Goal: Task Accomplishment & Management: Complete application form

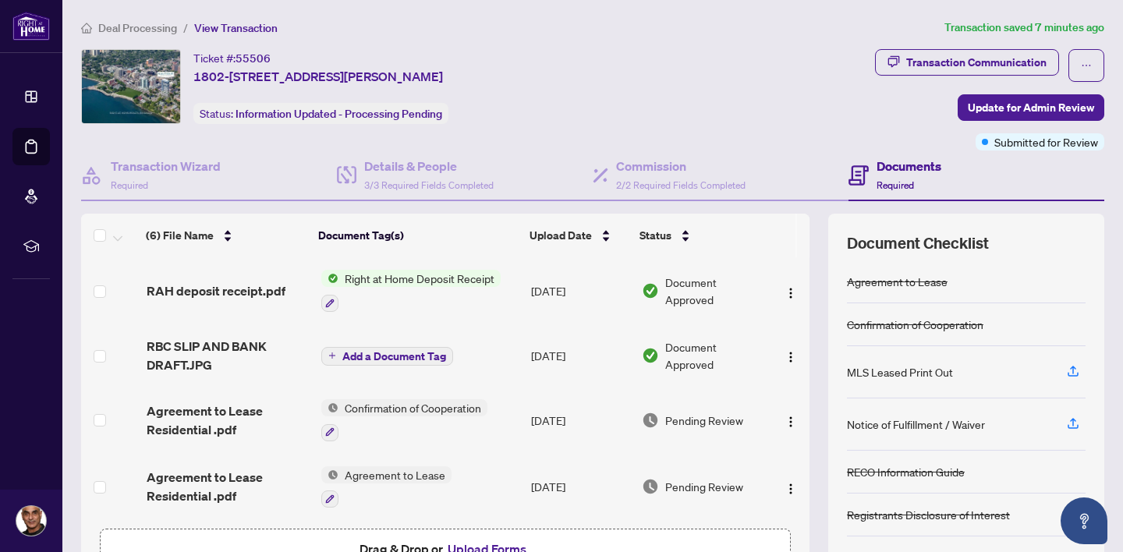
click at [395, 277] on span "Right at Home Deposit Receipt" at bounding box center [419, 278] width 162 height 17
click at [418, 354] on span "Right at Home Deposit Receipt" at bounding box center [416, 354] width 162 height 17
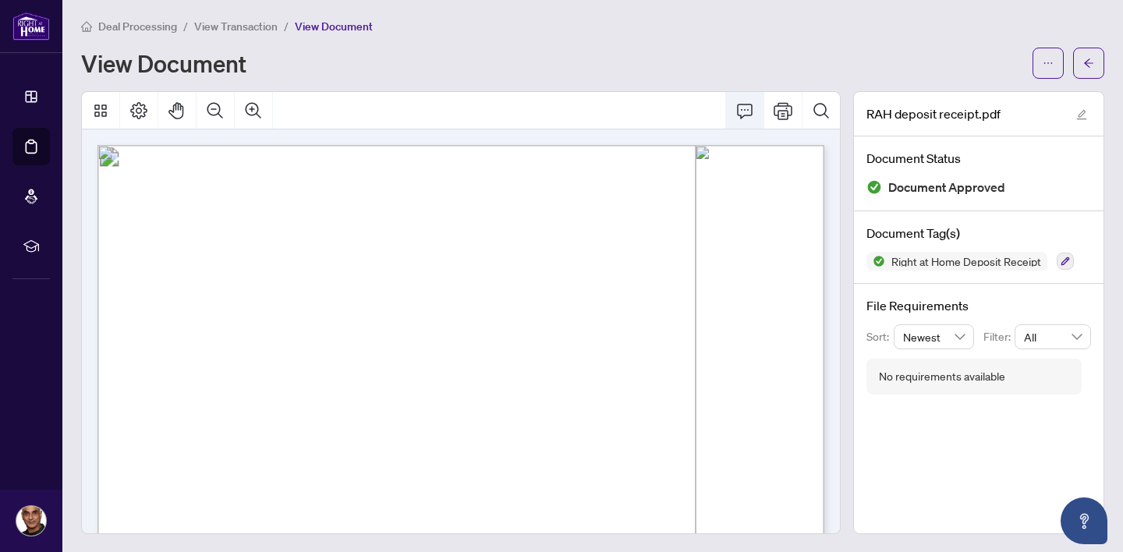
click at [741, 111] on icon "Comment" at bounding box center [744, 110] width 19 height 19
click at [744, 112] on icon "Comment" at bounding box center [744, 110] width 19 height 19
click at [744, 110] on icon "Comment" at bounding box center [744, 110] width 19 height 19
click at [781, 112] on icon "Print" at bounding box center [783, 110] width 19 height 17
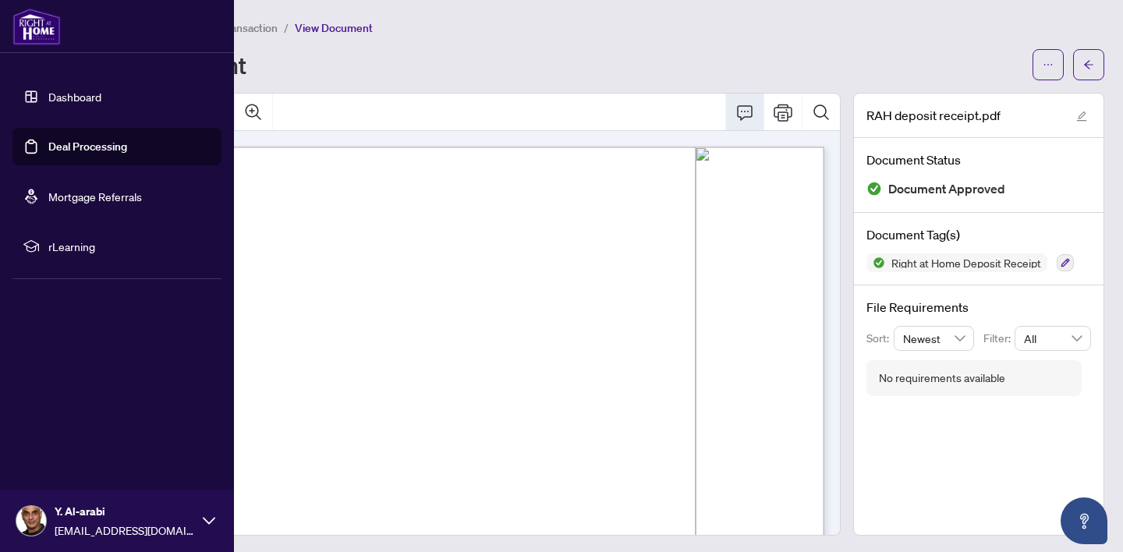
click at [94, 142] on link "Deal Processing" at bounding box center [87, 147] width 79 height 14
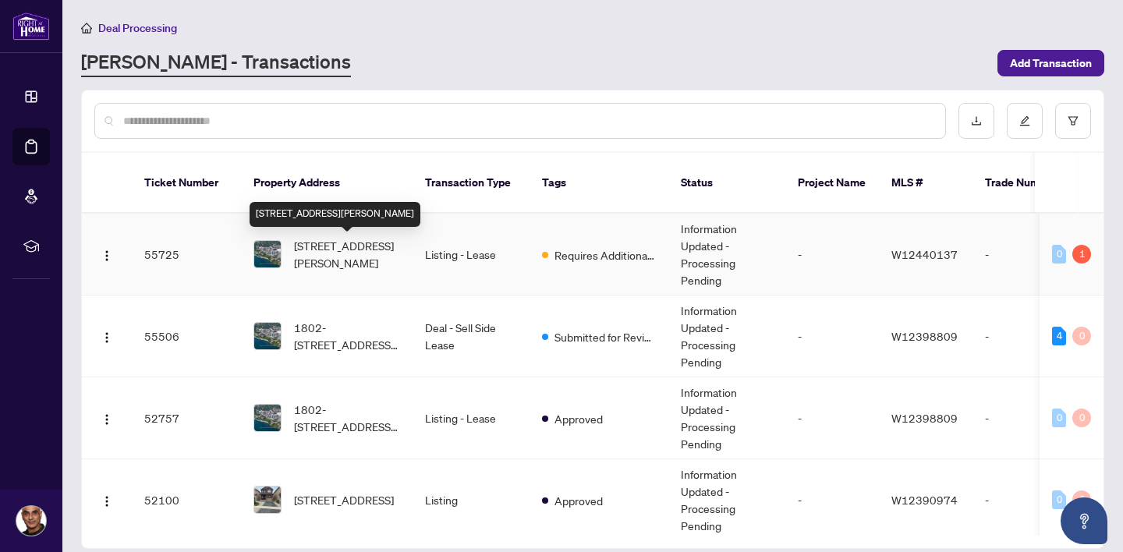
click at [356, 251] on span "[STREET_ADDRESS][PERSON_NAME]" at bounding box center [347, 254] width 106 height 34
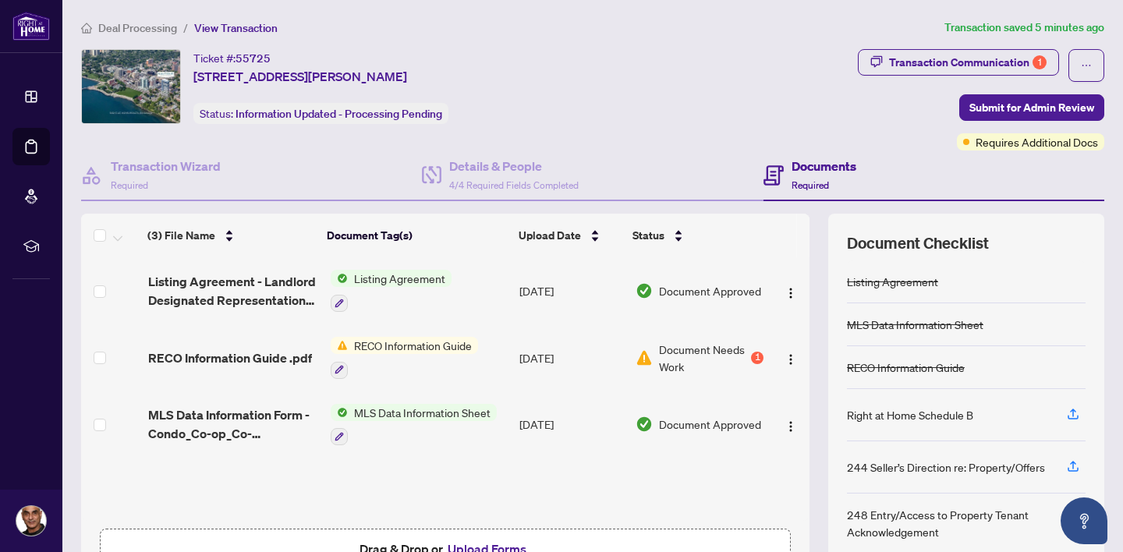
click at [689, 363] on span "Document Needs Work" at bounding box center [703, 358] width 89 height 34
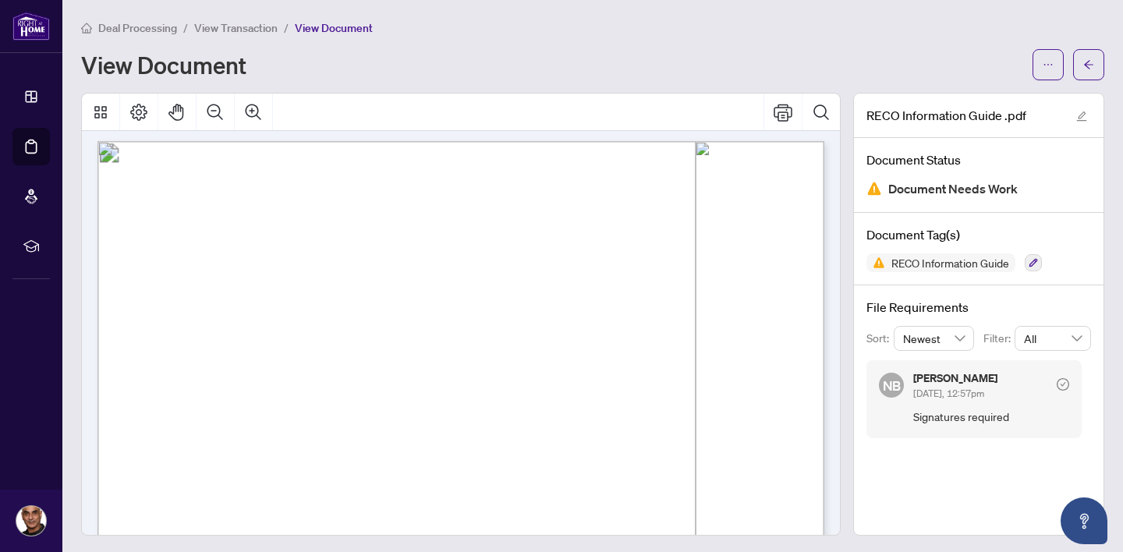
scroll to position [11584, 0]
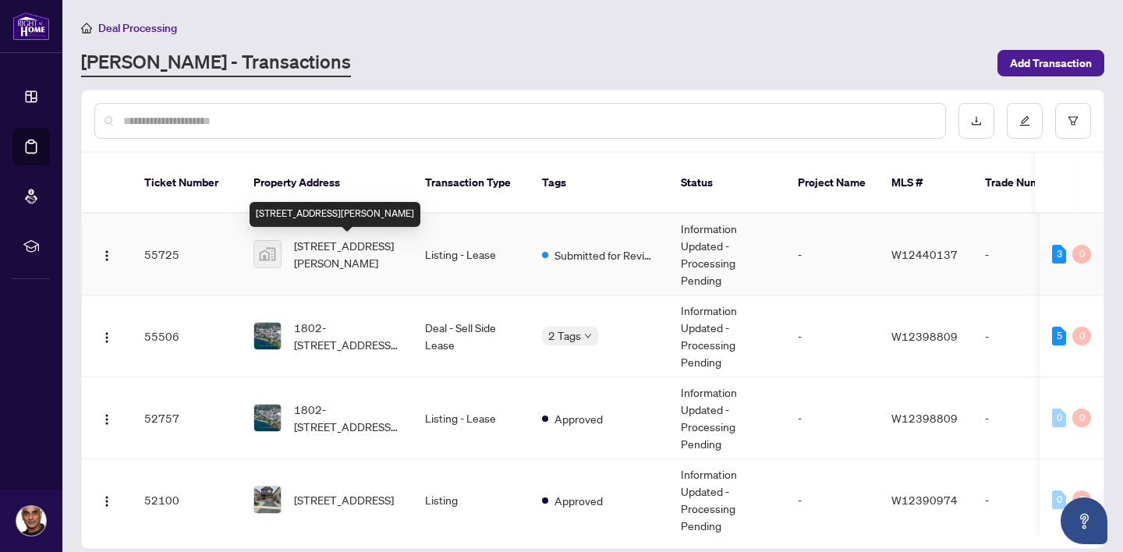
click at [324, 245] on span "[STREET_ADDRESS][PERSON_NAME]" at bounding box center [347, 254] width 106 height 34
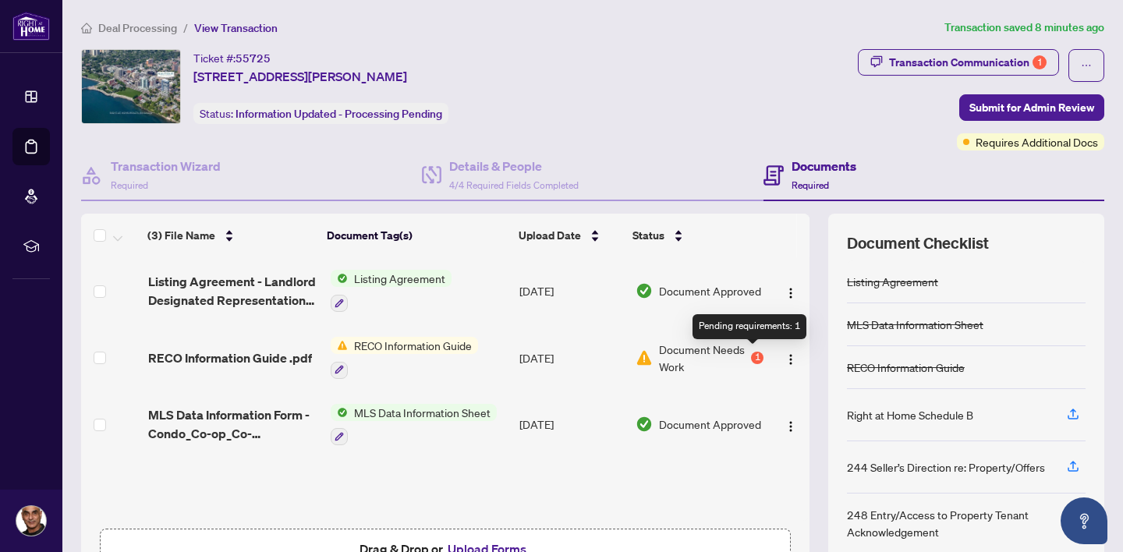
click at [754, 354] on div "1" at bounding box center [757, 358] width 12 height 12
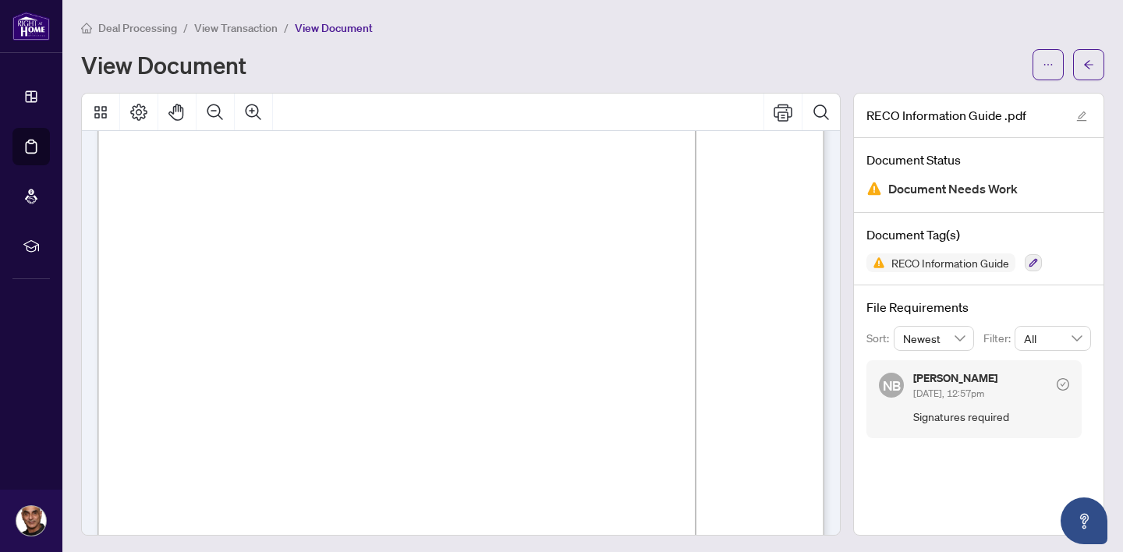
scroll to position [11705, 0]
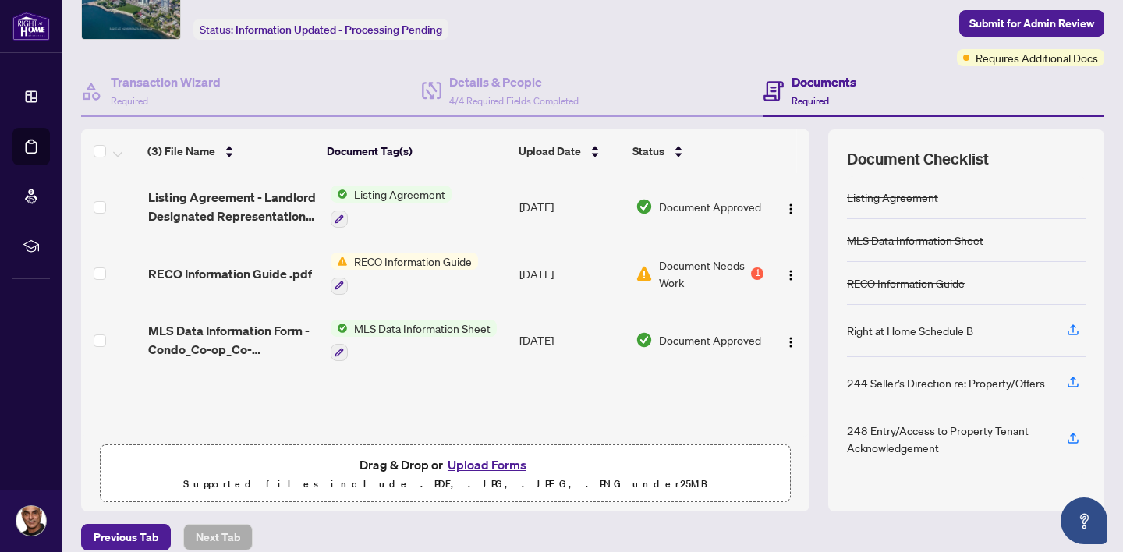
scroll to position [86, 0]
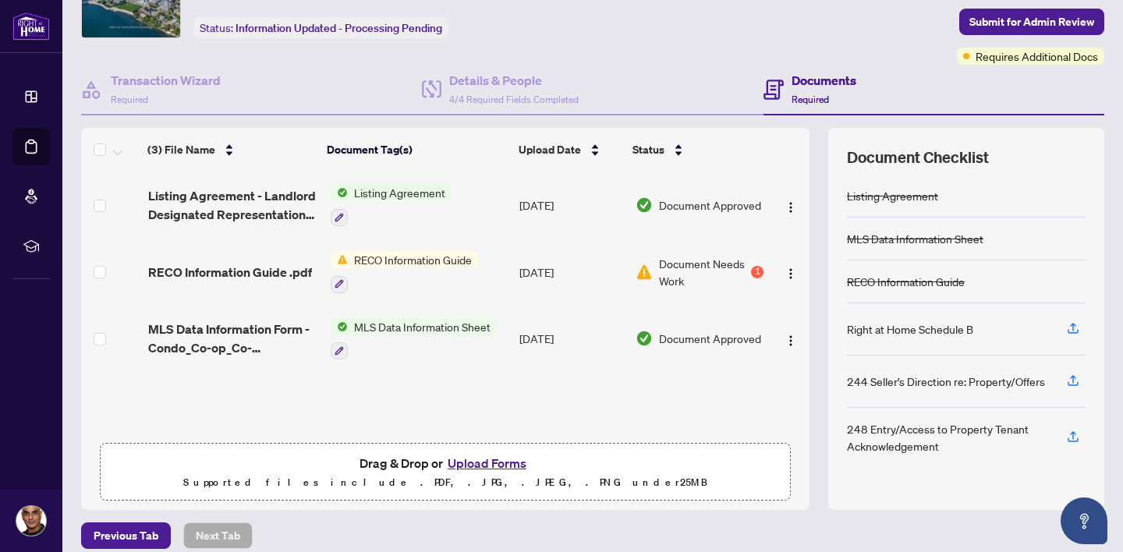
click at [498, 463] on button "Upload Forms" at bounding box center [487, 463] width 88 height 20
click at [499, 464] on button "Upload Forms" at bounding box center [487, 463] width 88 height 20
click at [490, 463] on button "Upload Forms" at bounding box center [487, 463] width 88 height 20
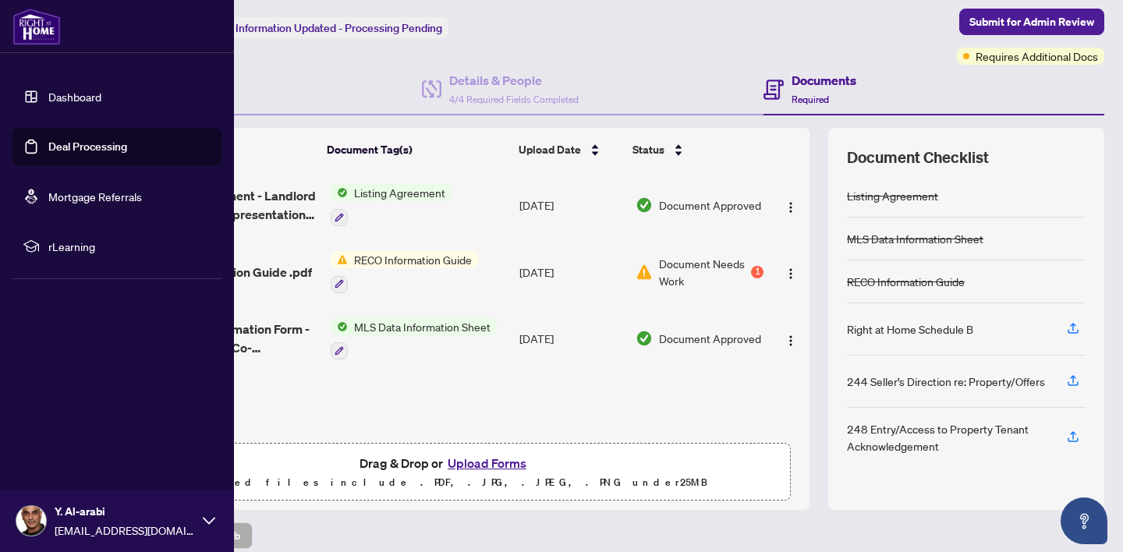
click at [76, 94] on link "Dashboard" at bounding box center [74, 97] width 53 height 14
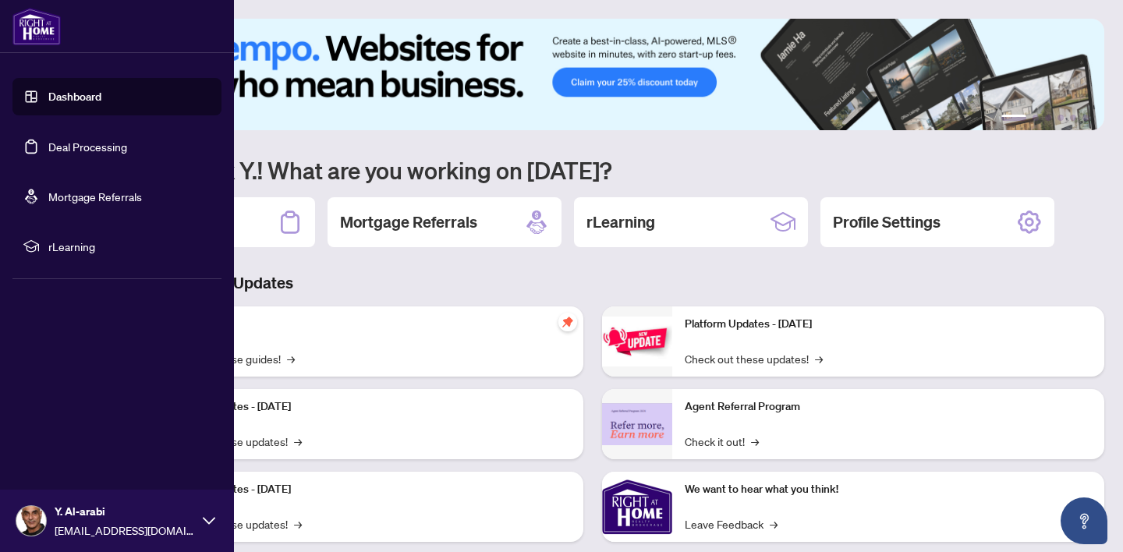
click at [69, 145] on link "Deal Processing" at bounding box center [87, 147] width 79 height 14
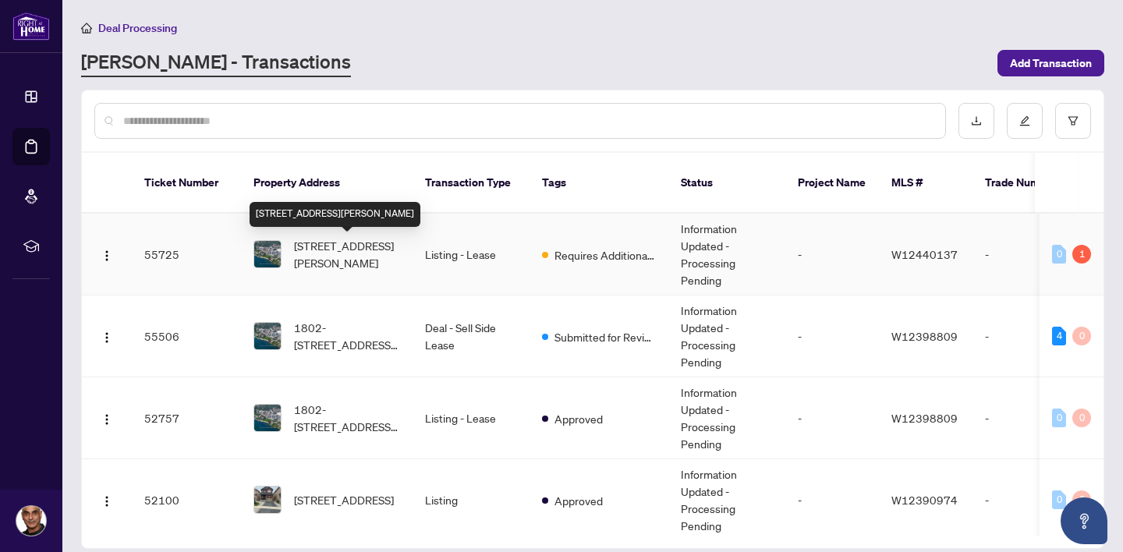
click at [399, 260] on span "[STREET_ADDRESS][PERSON_NAME]" at bounding box center [347, 254] width 106 height 34
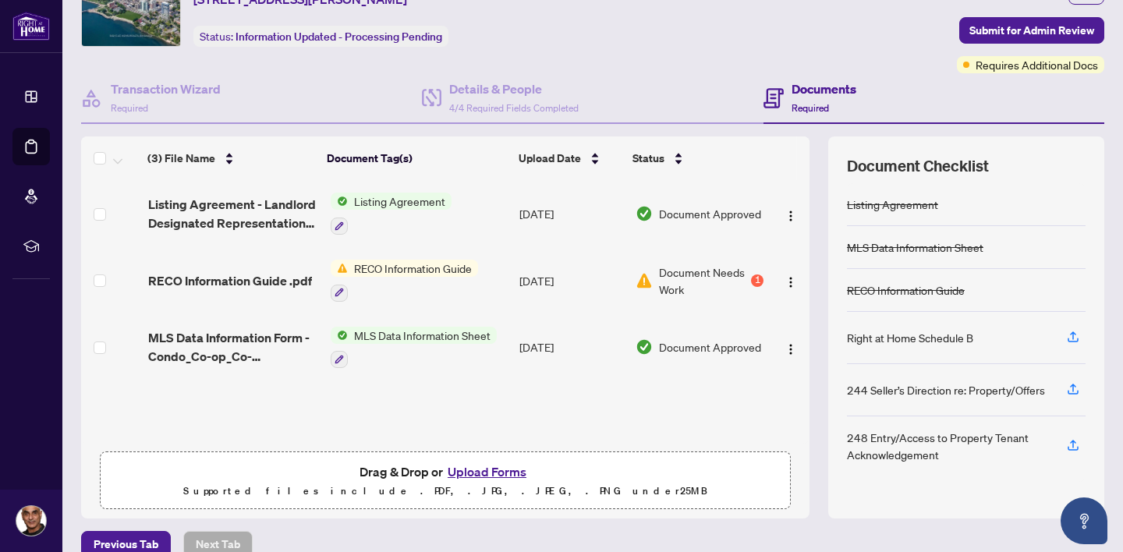
scroll to position [89, 0]
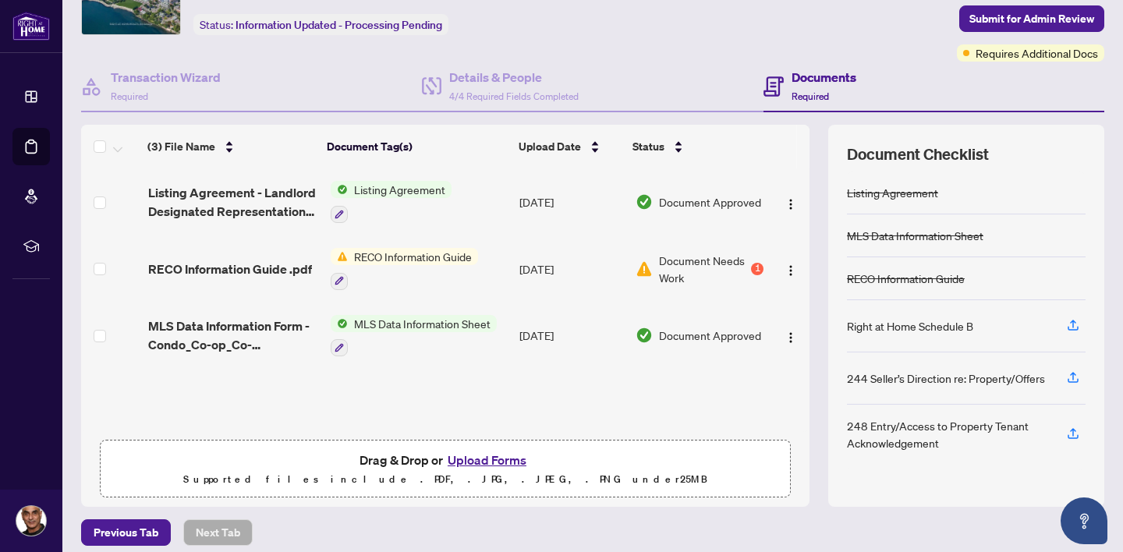
click at [499, 459] on button "Upload Forms" at bounding box center [487, 460] width 88 height 20
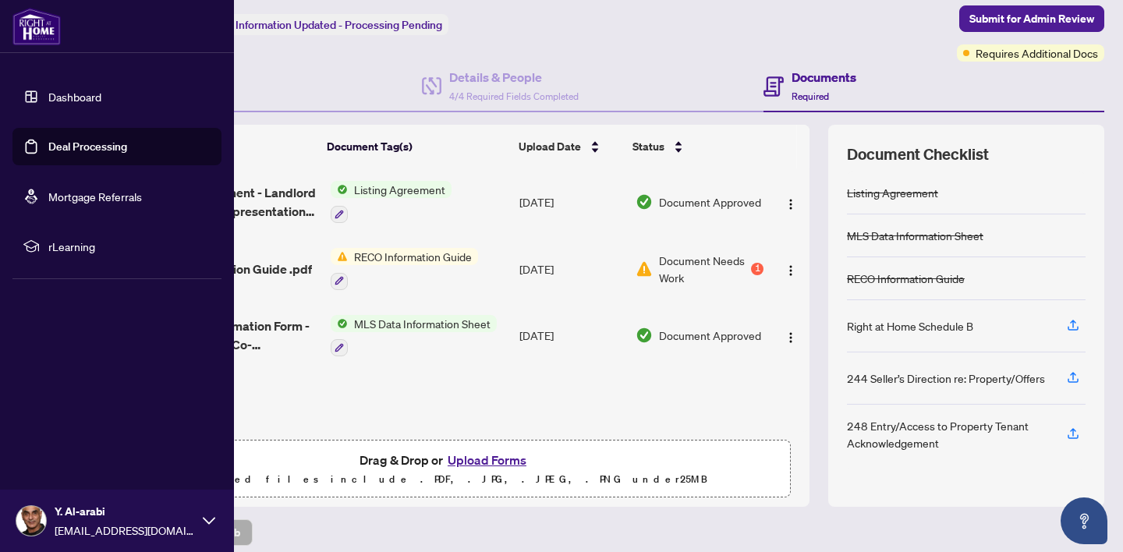
click at [107, 147] on link "Deal Processing" at bounding box center [87, 147] width 79 height 14
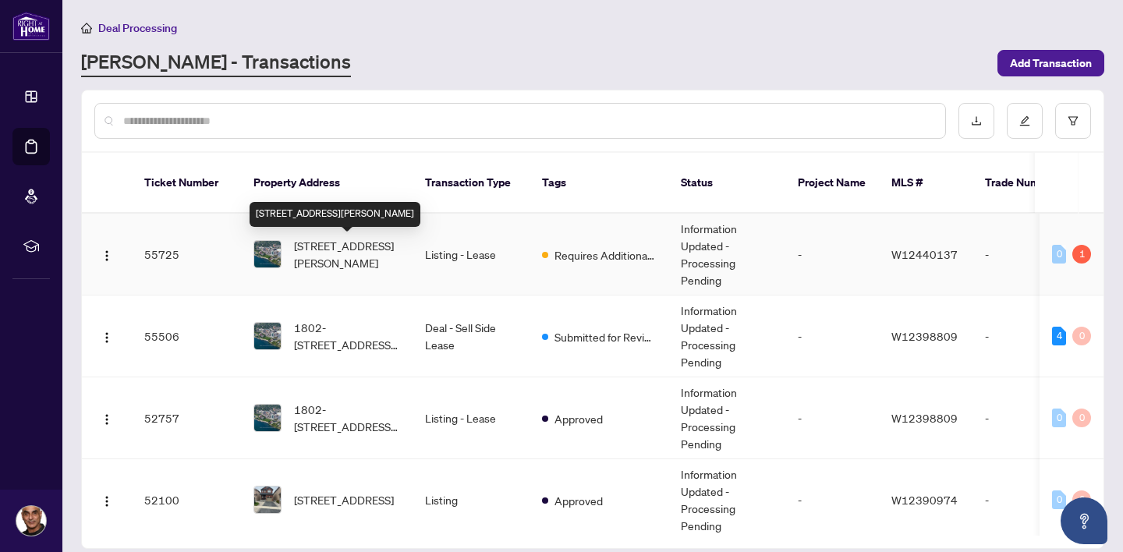
click at [353, 250] on span "[STREET_ADDRESS][PERSON_NAME]" at bounding box center [347, 254] width 106 height 34
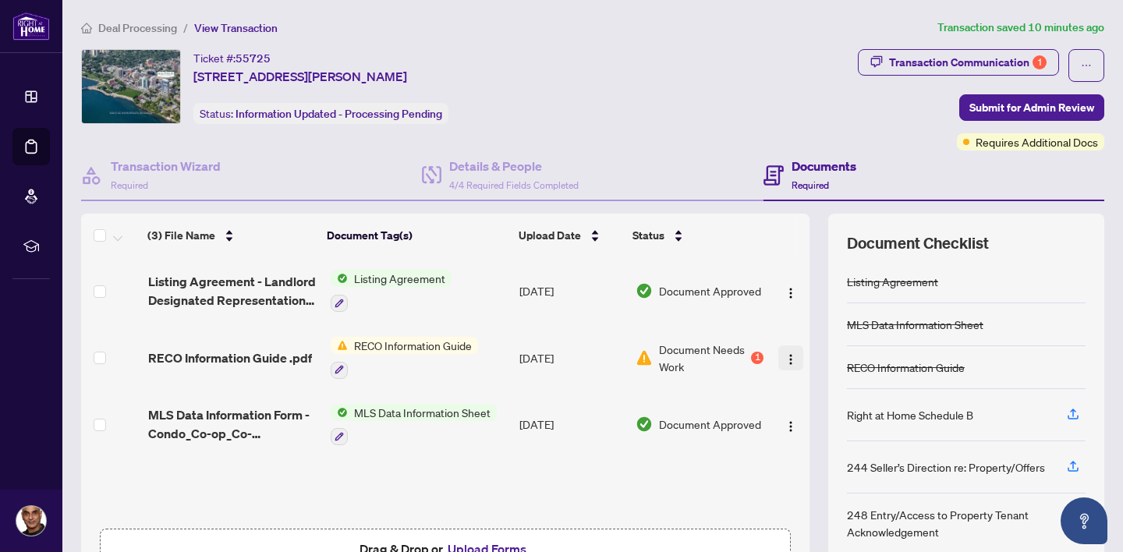
click at [786, 353] on img "button" at bounding box center [791, 359] width 12 height 12
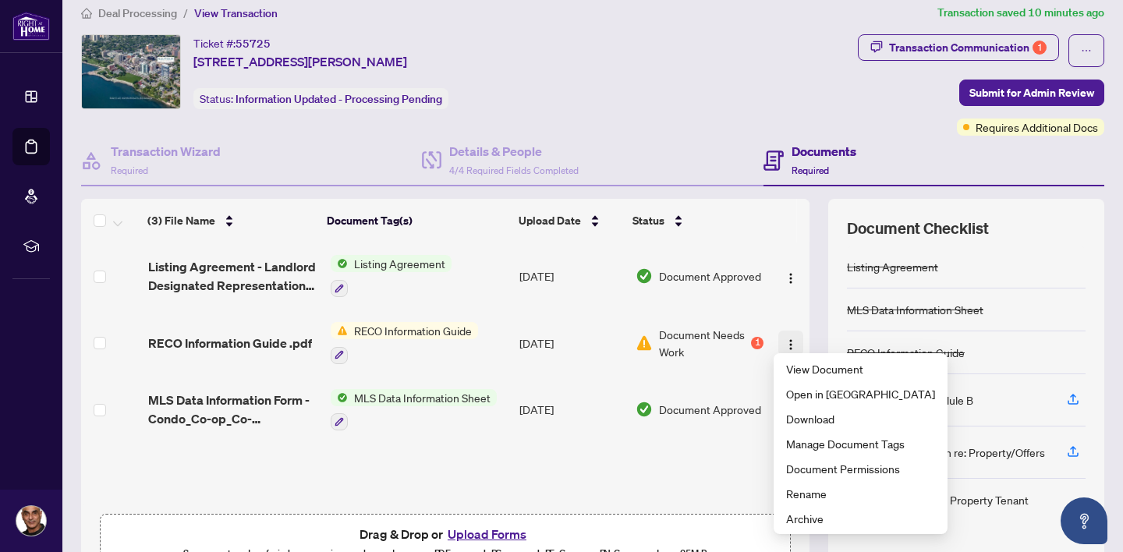
scroll to position [17, 0]
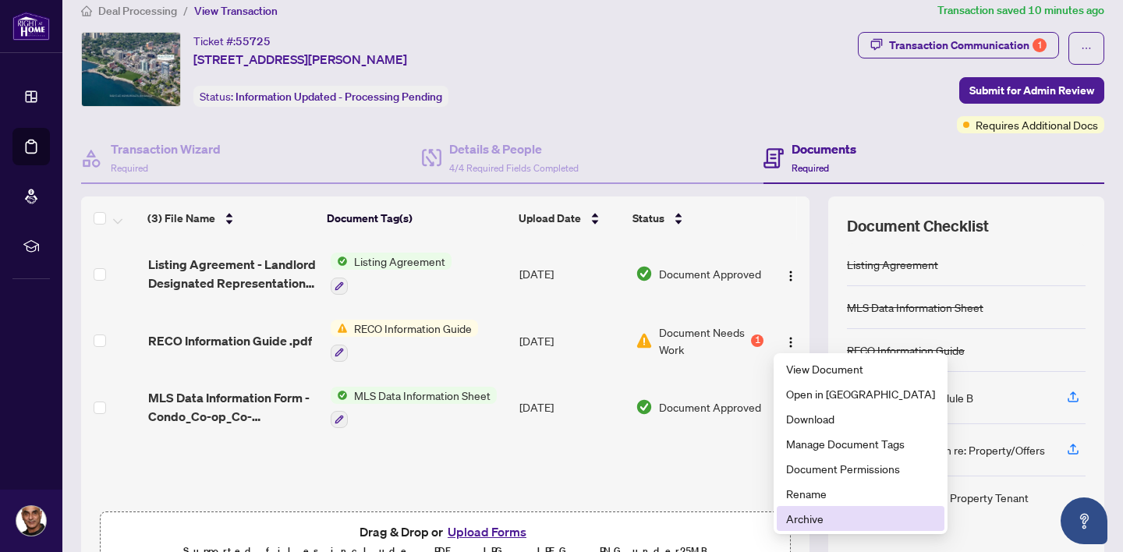
click at [806, 516] on span "Archive" at bounding box center [860, 518] width 149 height 17
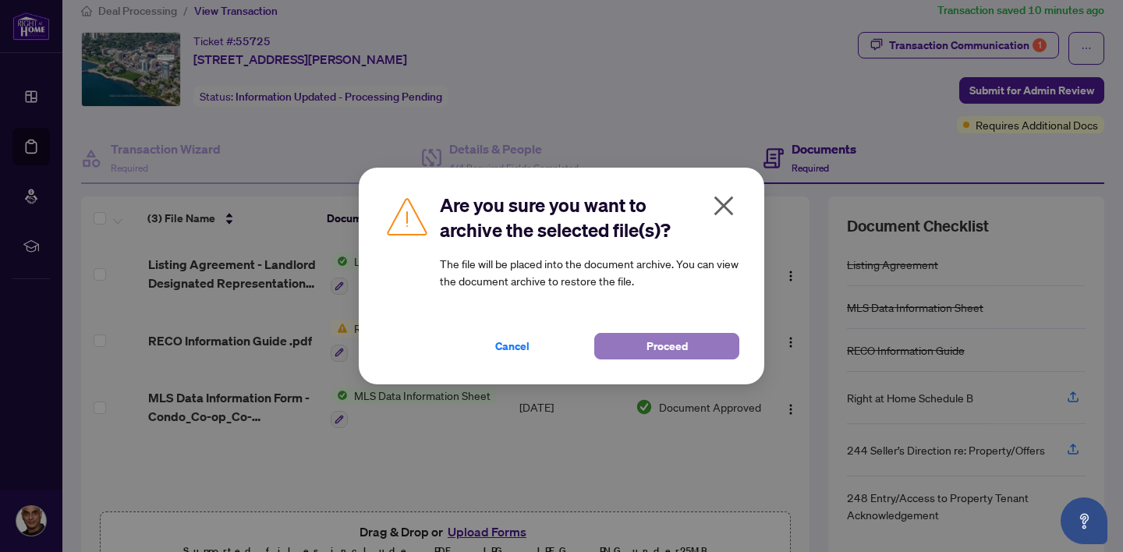
click at [673, 345] on span "Proceed" at bounding box center [667, 346] width 41 height 25
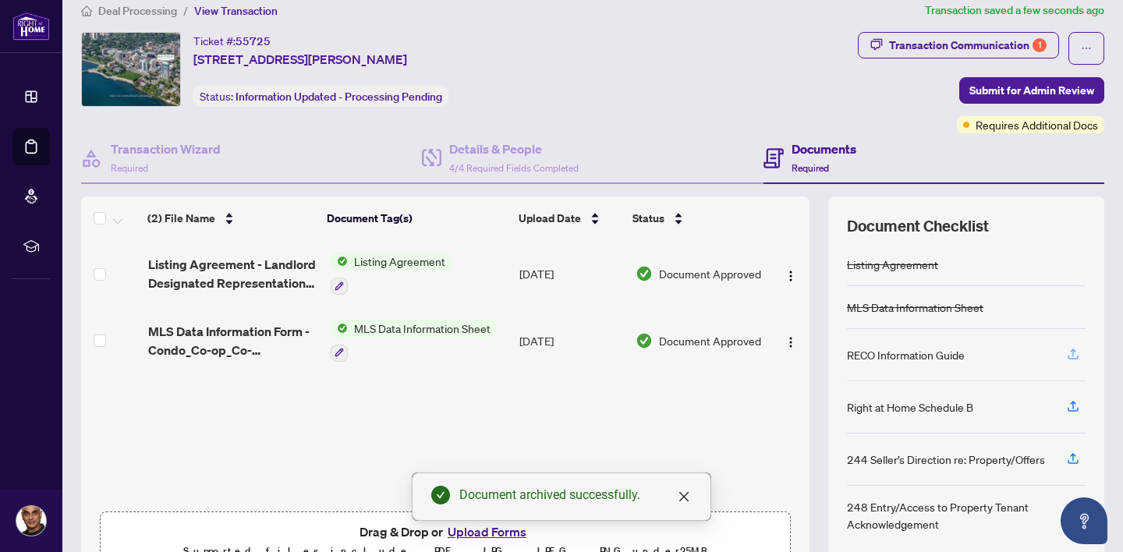
click at [1072, 353] on icon "button" at bounding box center [1073, 353] width 6 height 8
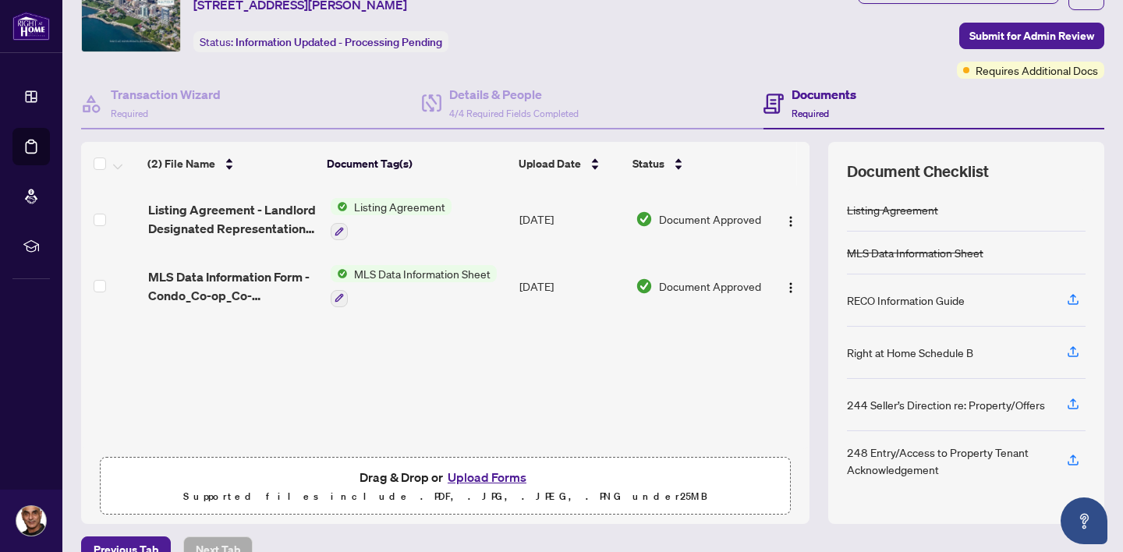
scroll to position [96, 0]
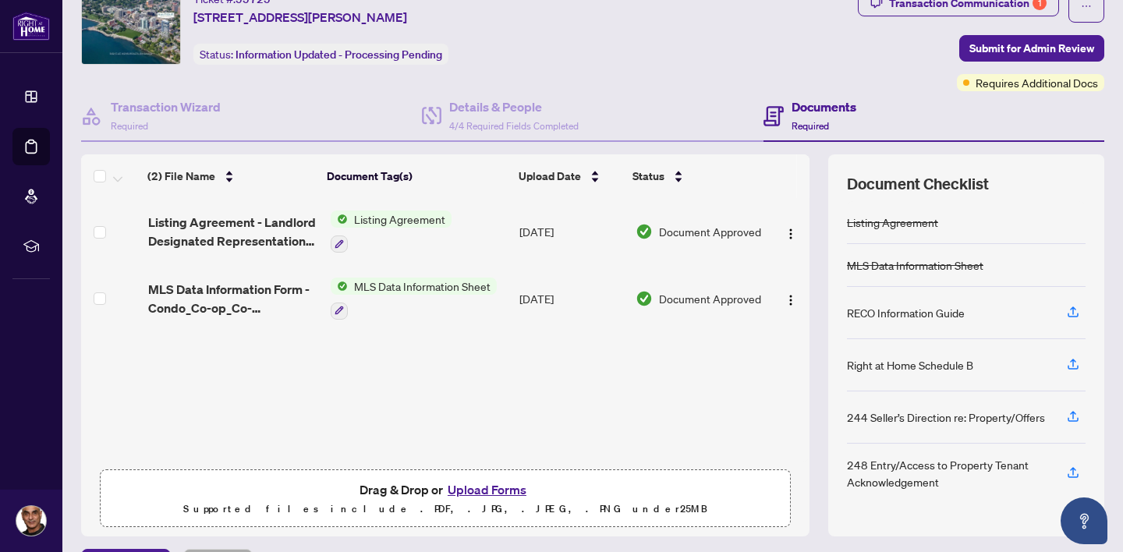
scroll to position [100, 0]
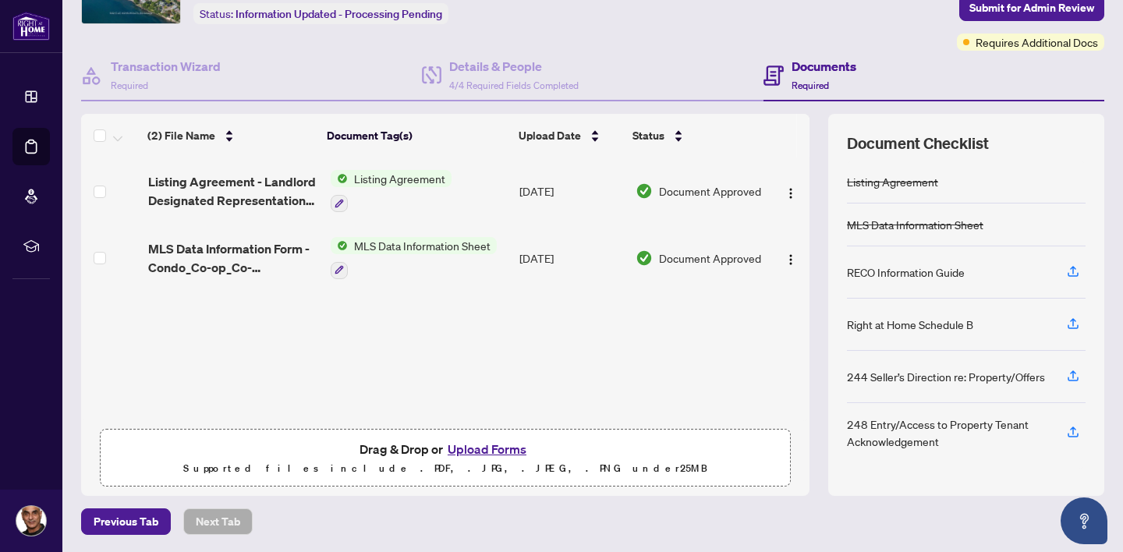
click at [498, 445] on button "Upload Forms" at bounding box center [487, 449] width 88 height 20
click at [1072, 271] on icon "button" at bounding box center [1073, 270] width 6 height 8
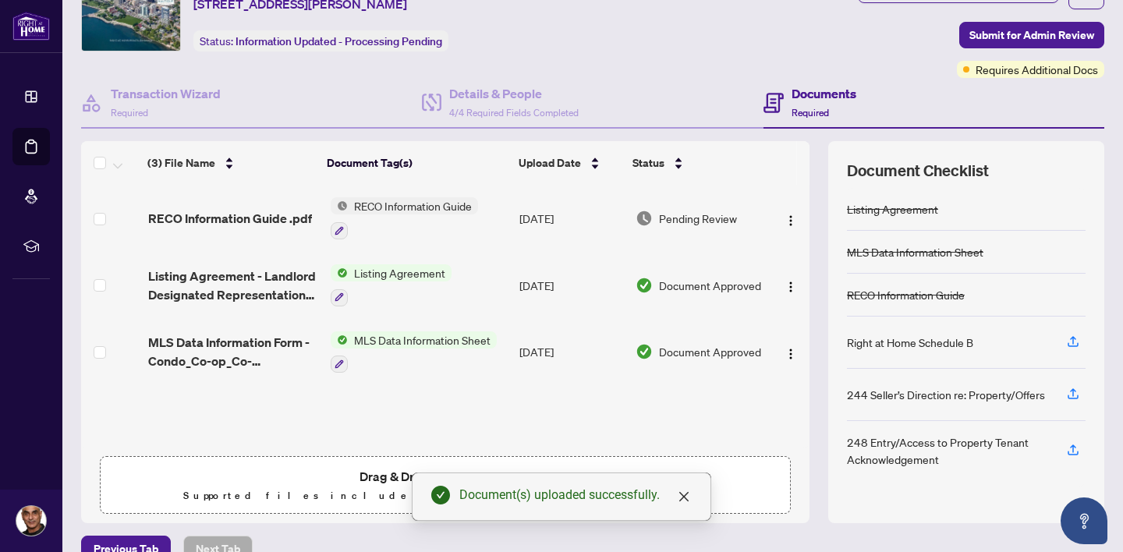
scroll to position [71, 0]
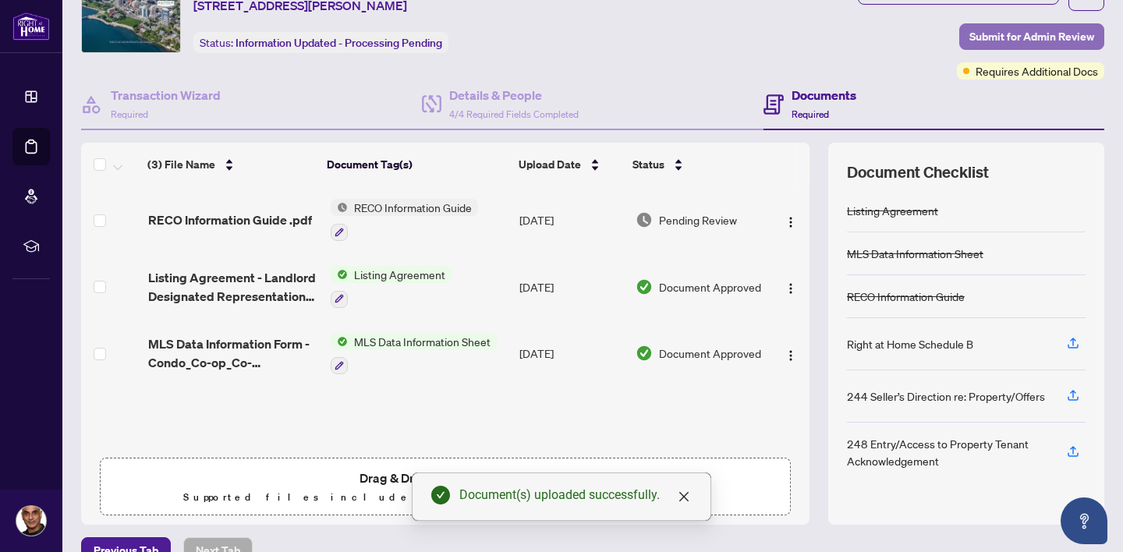
click at [1021, 30] on span "Submit for Admin Review" at bounding box center [1031, 36] width 125 height 25
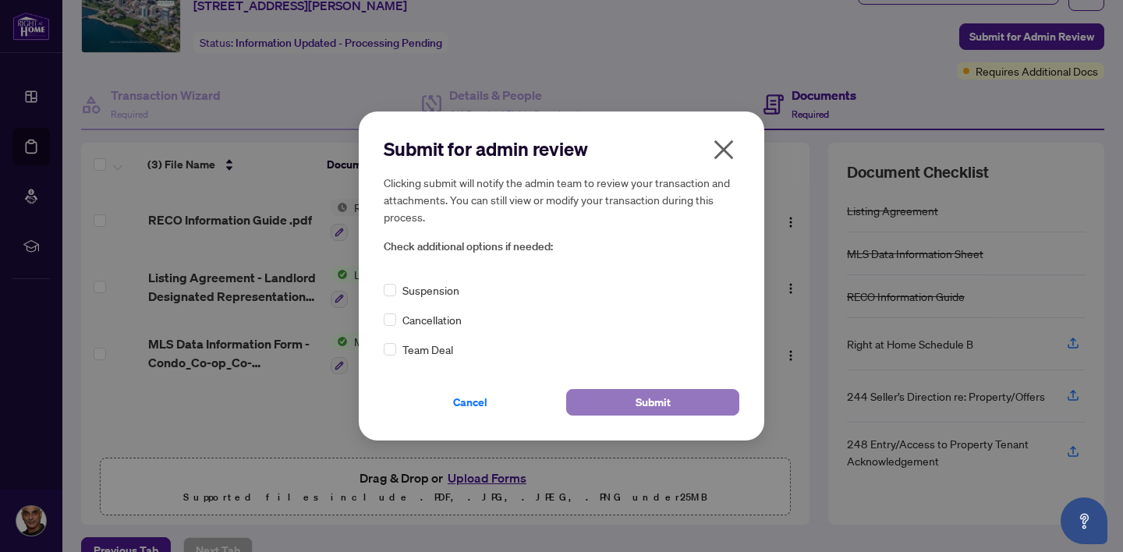
click at [611, 401] on button "Submit" at bounding box center [652, 402] width 173 height 27
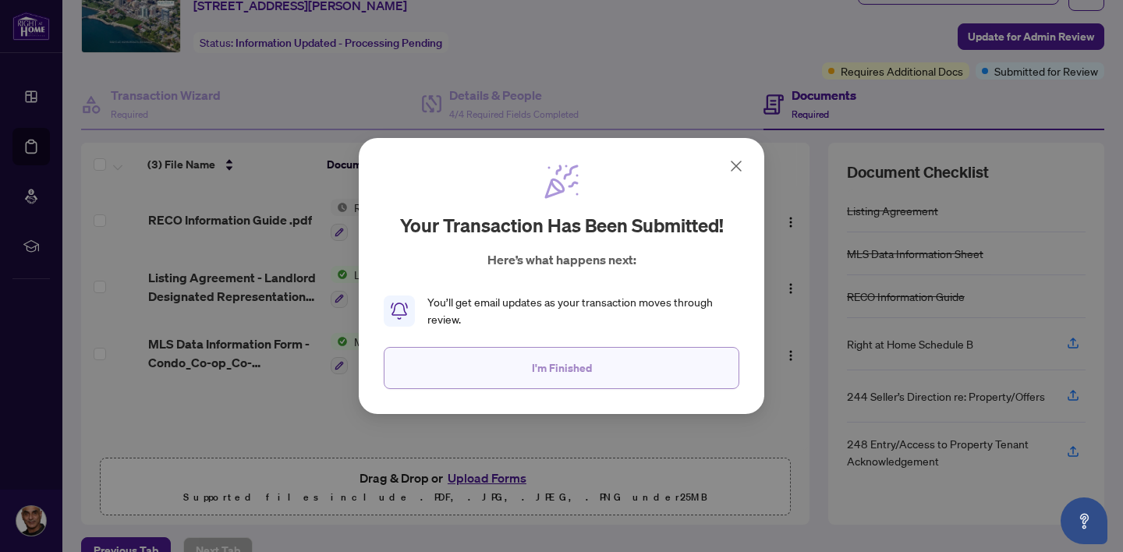
click at [583, 360] on span "I'm Finished" at bounding box center [562, 368] width 60 height 25
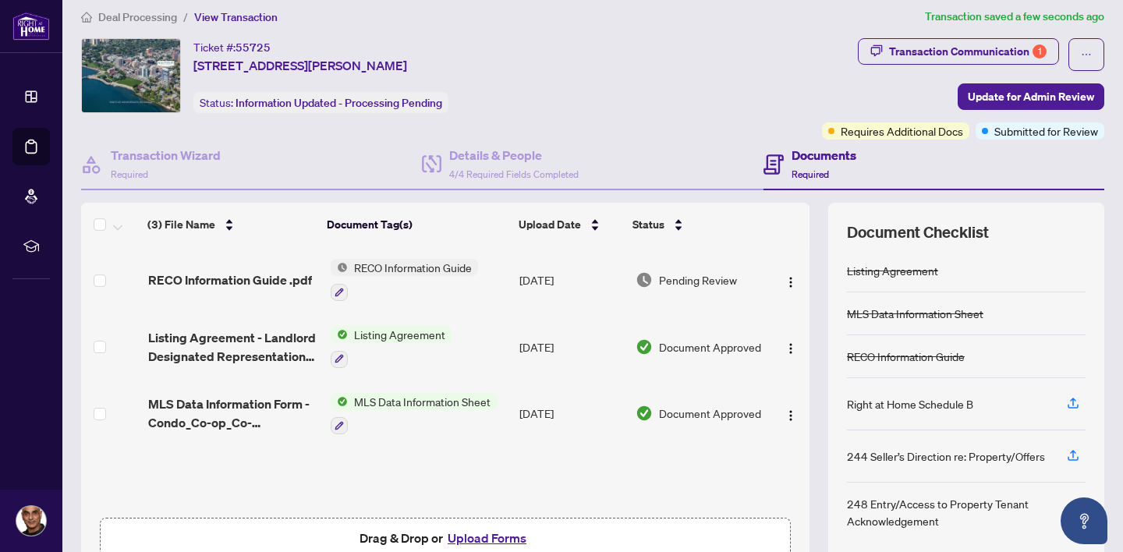
scroll to position [0, 0]
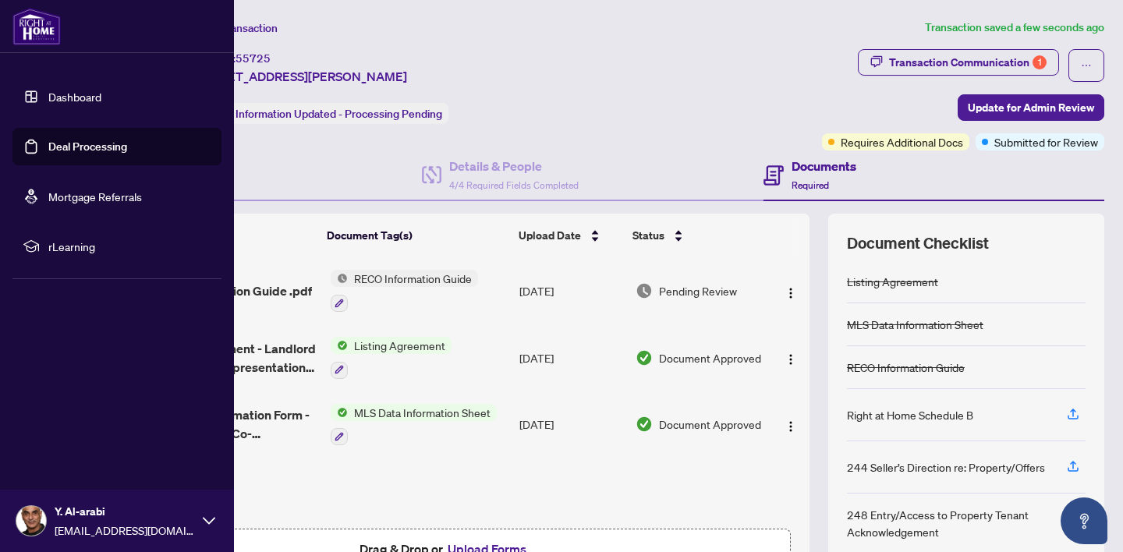
click at [77, 144] on link "Deal Processing" at bounding box center [87, 147] width 79 height 14
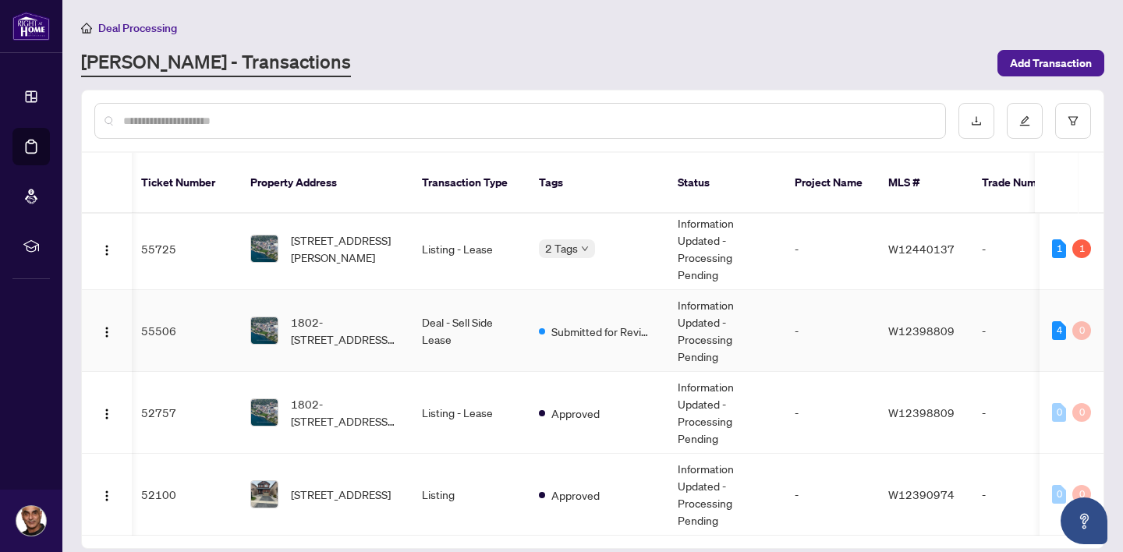
scroll to position [0, 3]
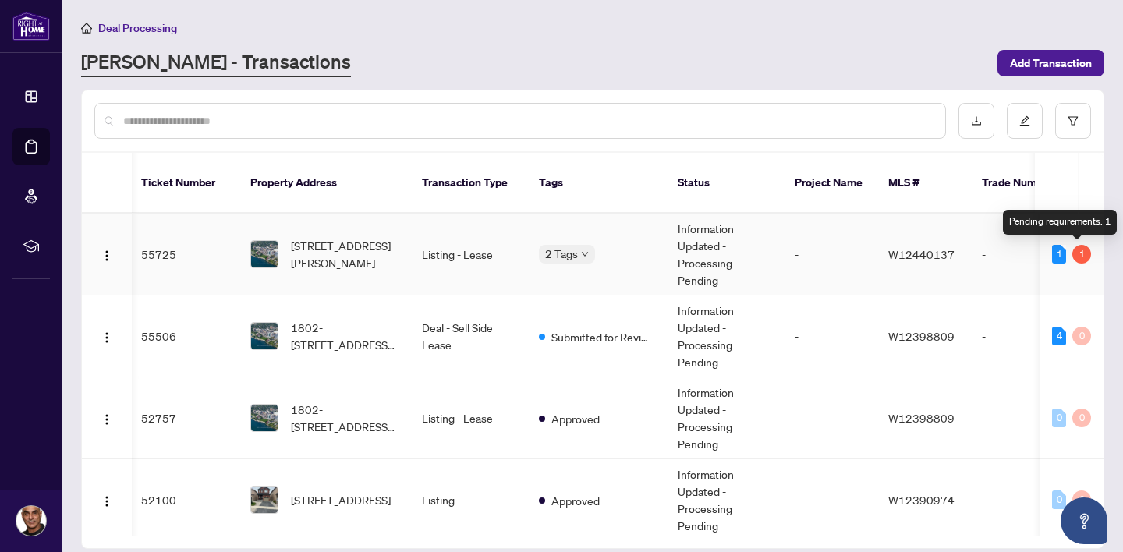
click at [1077, 252] on div "1" at bounding box center [1081, 254] width 19 height 19
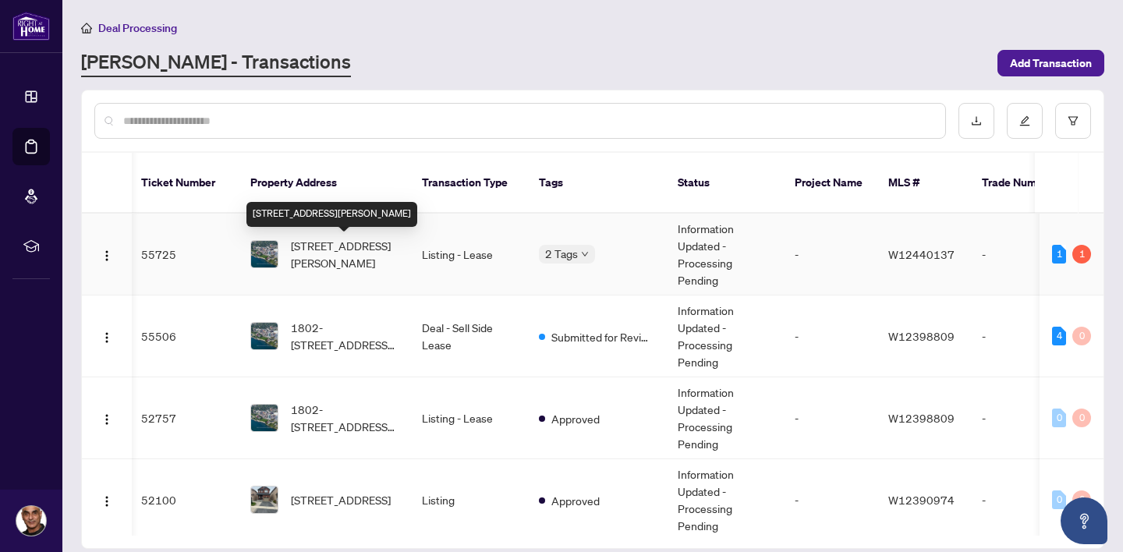
click at [345, 251] on span "[STREET_ADDRESS][PERSON_NAME]" at bounding box center [344, 254] width 106 height 34
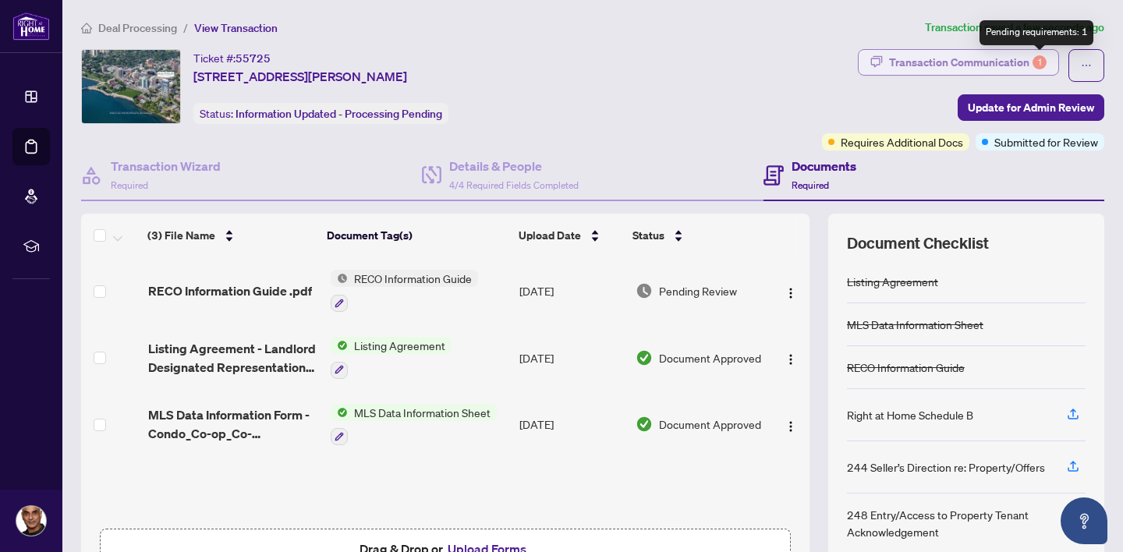
click at [1037, 62] on div "1" at bounding box center [1040, 62] width 14 height 14
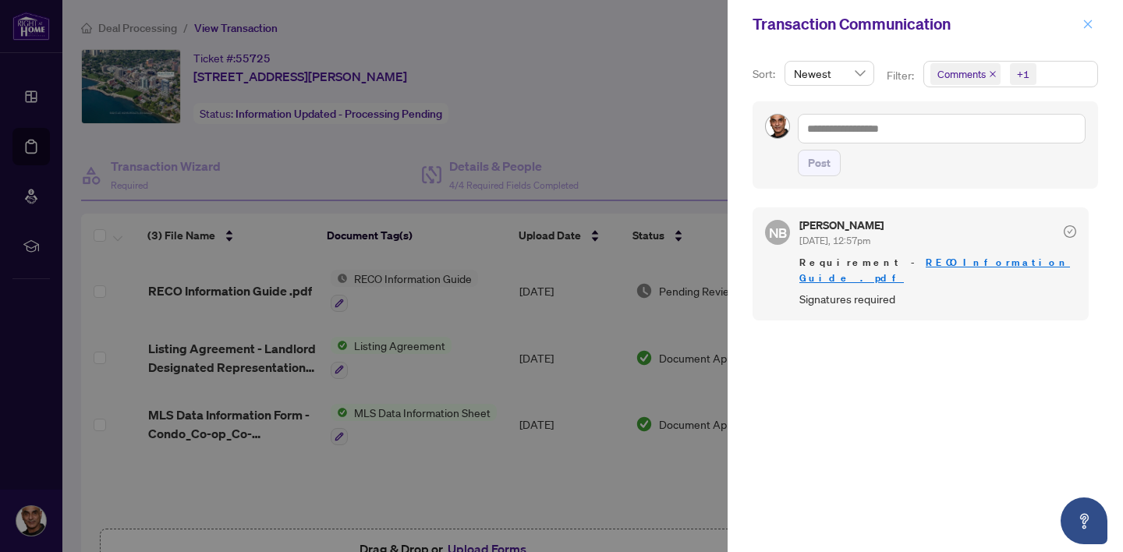
click at [1086, 25] on icon "close" at bounding box center [1088, 23] width 9 height 9
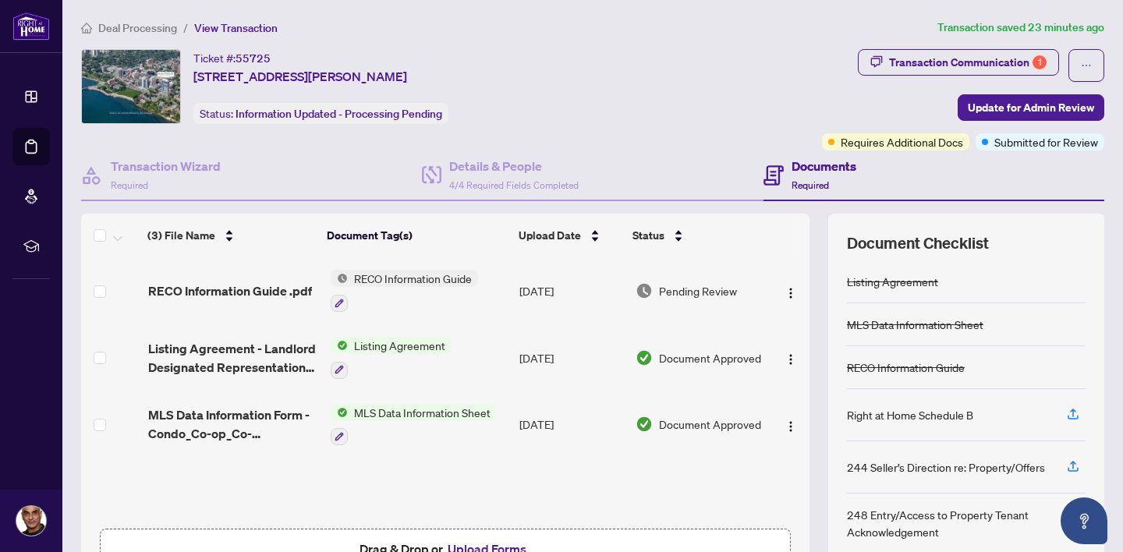
click at [757, 57] on div "Ticket #: 55725 702-370 Martha St, Burlington, Ontario L7R 0G9, Canada Status: …" at bounding box center [448, 86] width 735 height 75
